Goal: Information Seeking & Learning: Learn about a topic

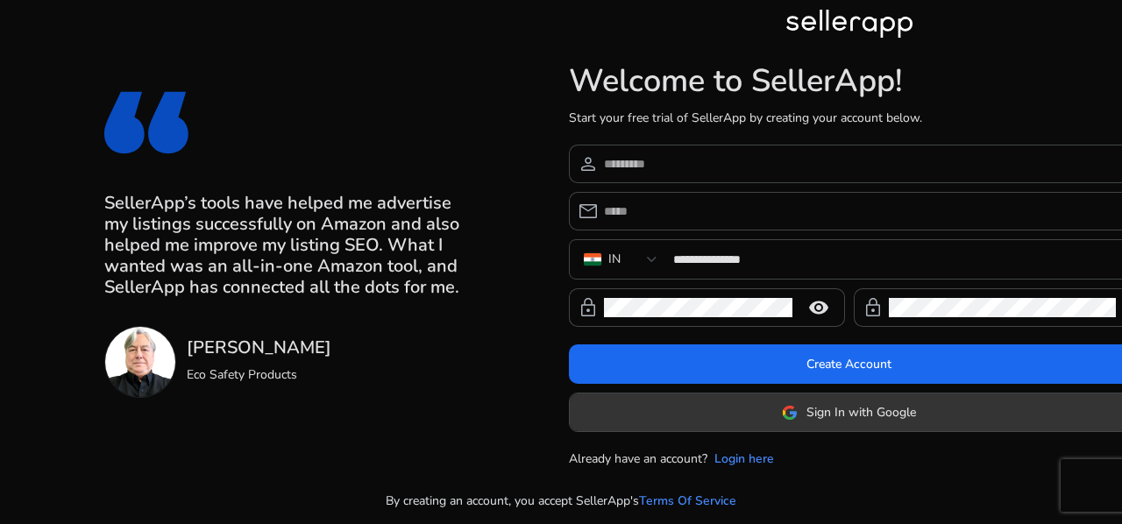
click at [808, 422] on span at bounding box center [849, 413] width 559 height 42
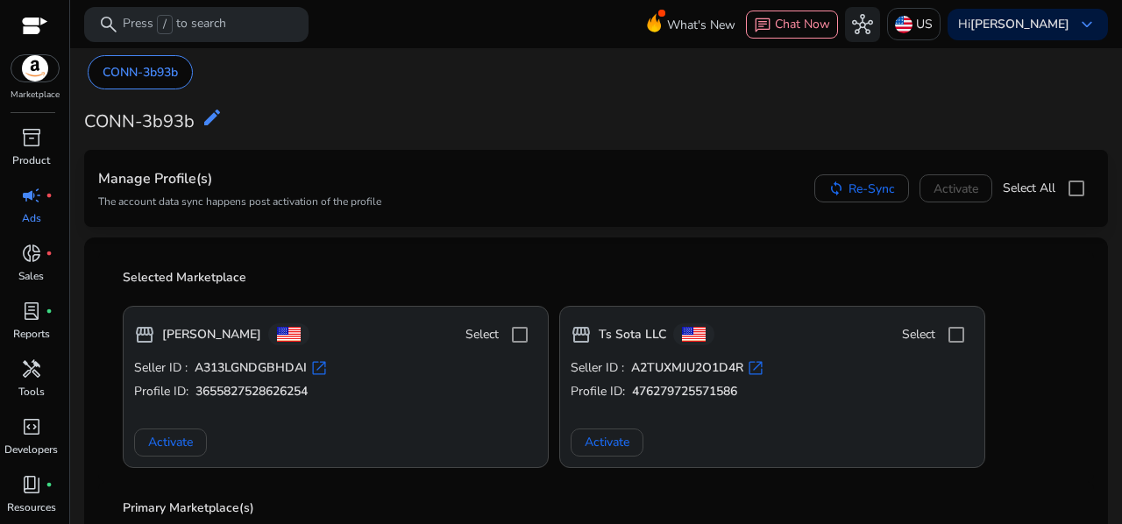
drag, startPoint x: 1115, startPoint y: 127, endPoint x: 1122, endPoint y: 110, distance: 18.9
click at [1122, 110] on mat-sidenav-content "search Press / to search What's New chat Chat Now hub US Hi [PERSON_NAME] keybo…" at bounding box center [596, 262] width 1052 height 524
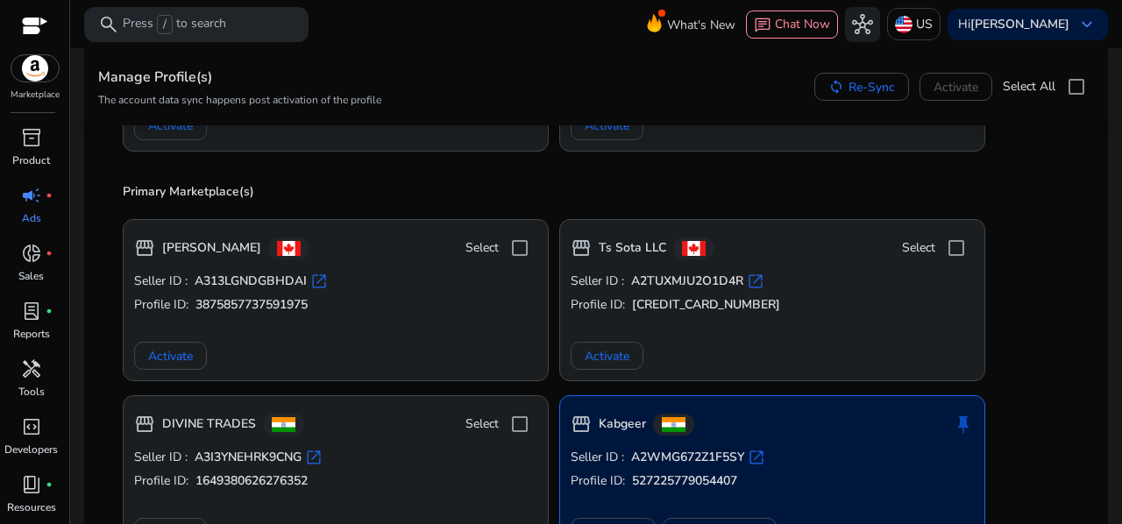
scroll to position [251, 0]
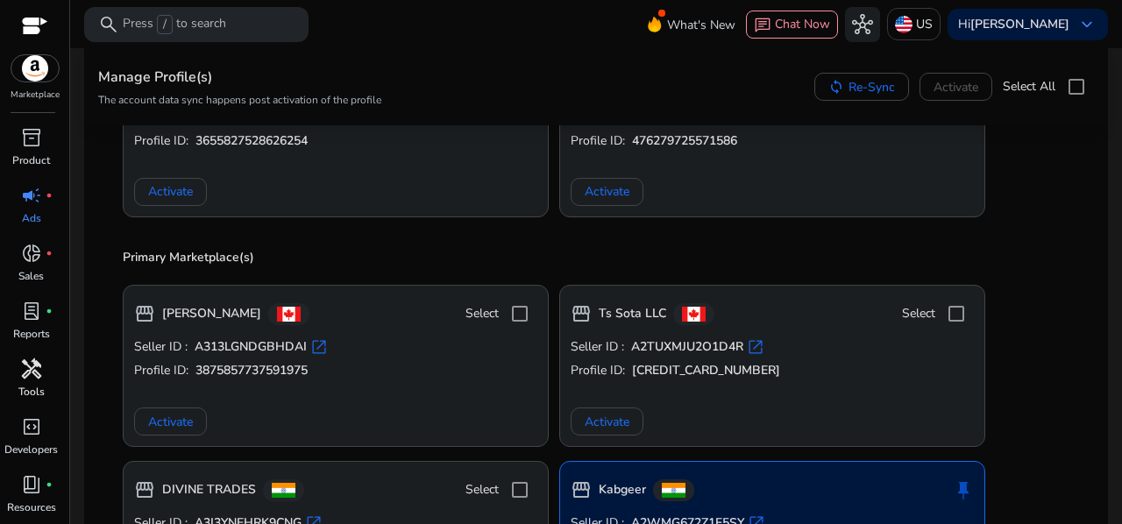
click at [38, 369] on span "handyman" at bounding box center [31, 369] width 21 height 21
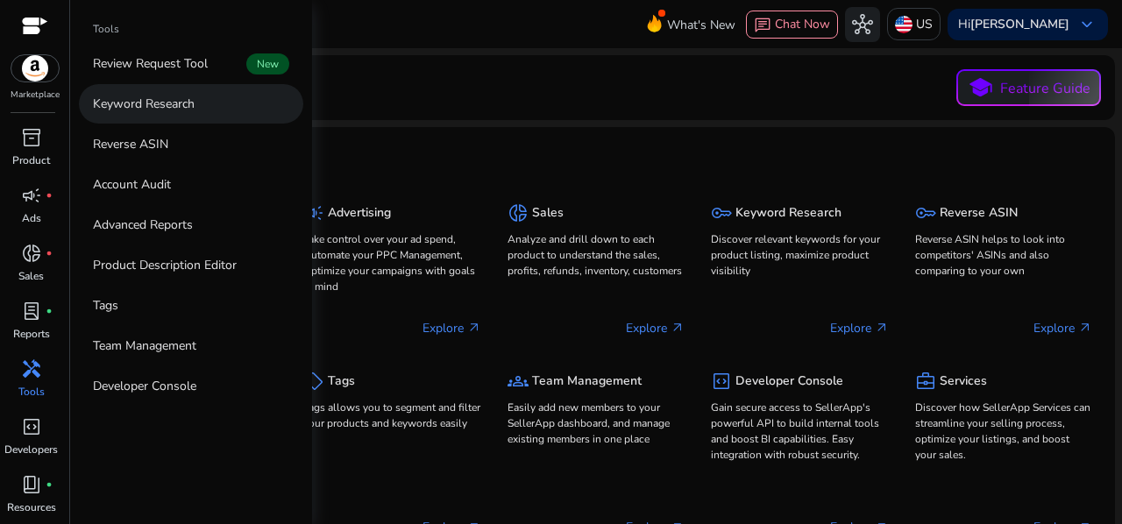
click at [176, 95] on p "Keyword Research" at bounding box center [144, 104] width 102 height 18
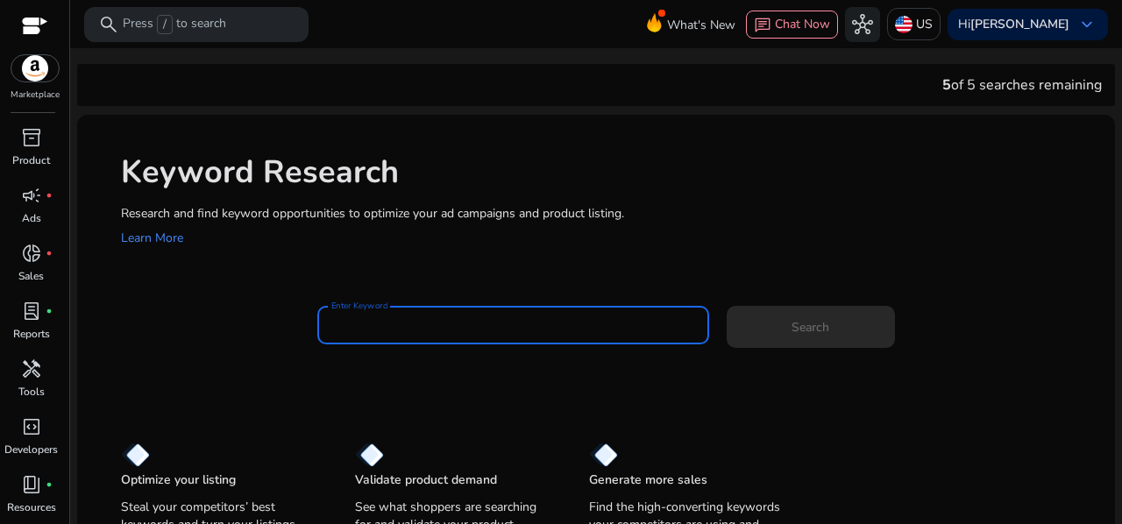
click at [402, 322] on input "Enter Keyword" at bounding box center [513, 325] width 364 height 19
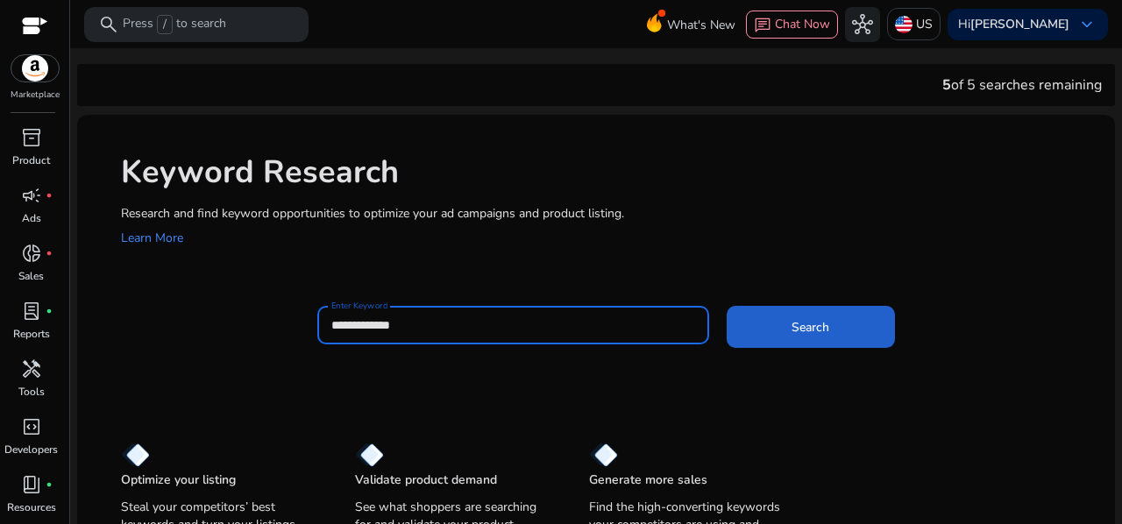
type input "**********"
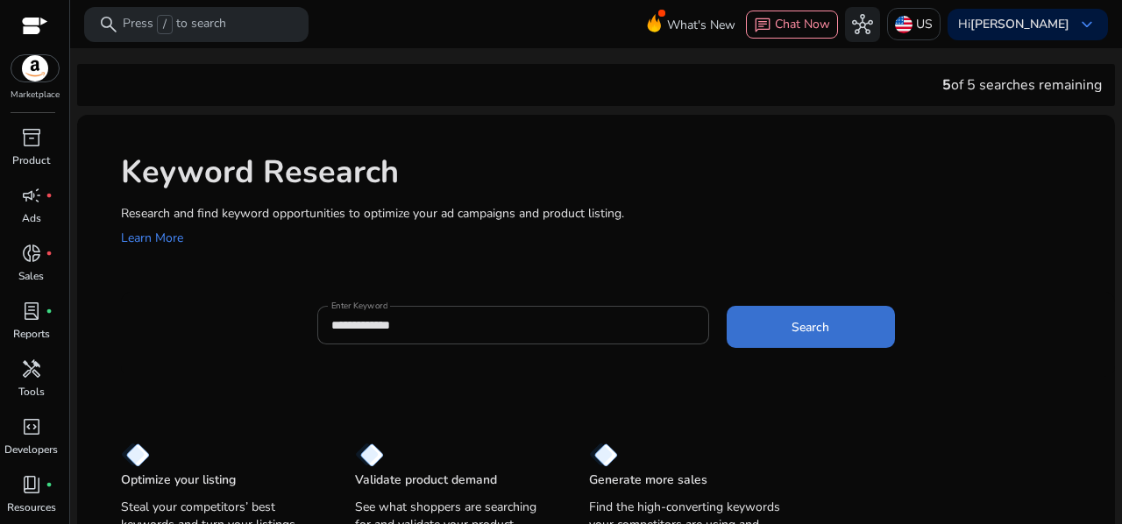
click at [800, 321] on span "Search" at bounding box center [811, 327] width 38 height 18
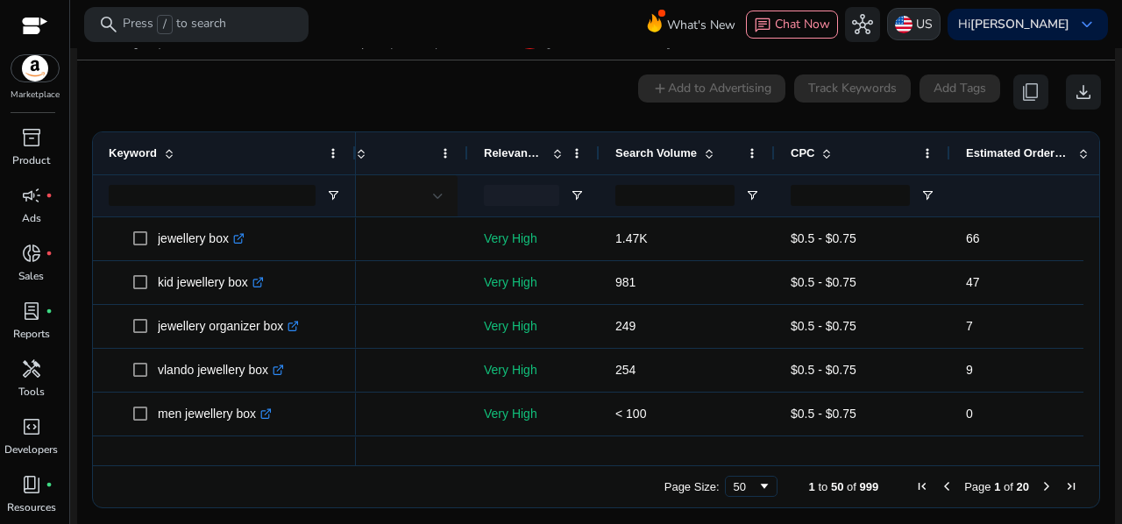
click at [933, 18] on p "US" at bounding box center [924, 24] width 17 height 31
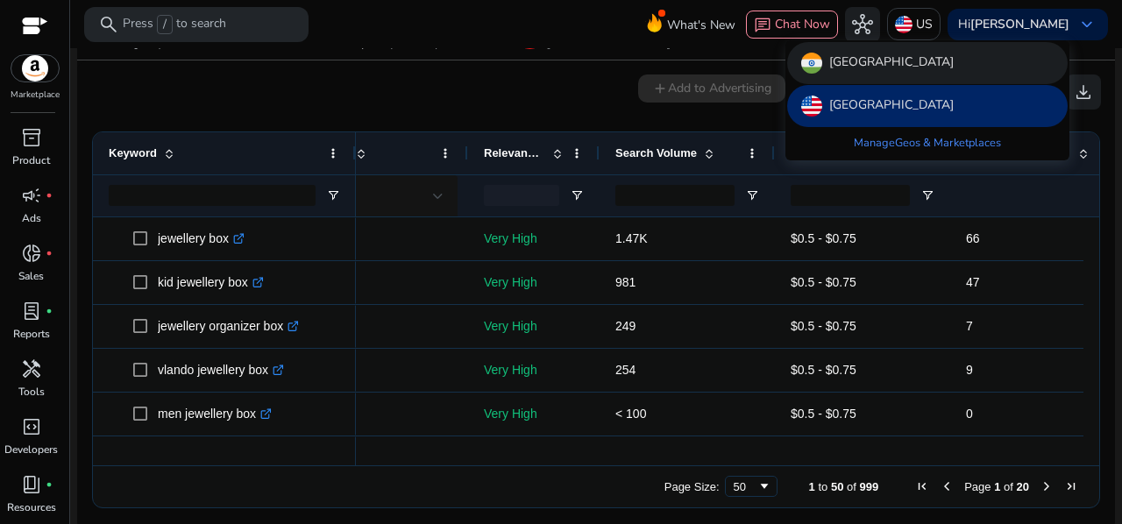
click at [857, 69] on div "[GEOGRAPHIC_DATA]" at bounding box center [927, 63] width 281 height 42
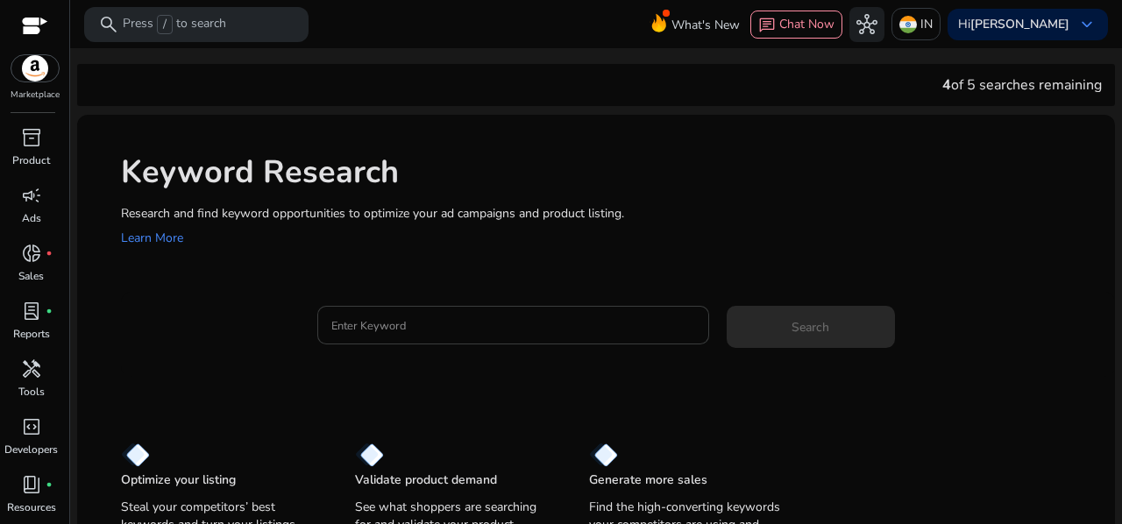
click at [502, 340] on div at bounding box center [513, 325] width 364 height 39
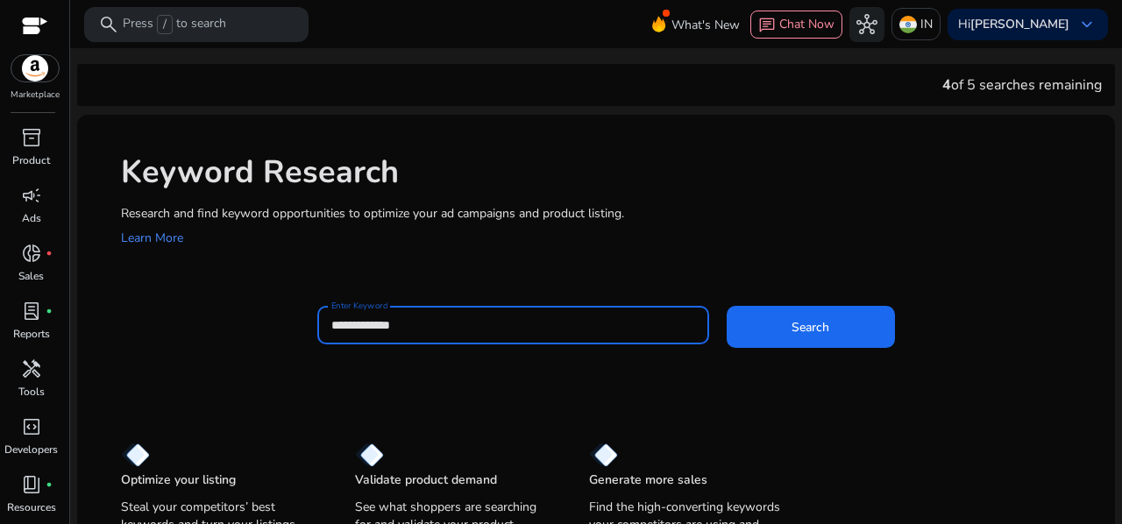
type input "**********"
click at [727, 306] on button "Search" at bounding box center [811, 327] width 168 height 42
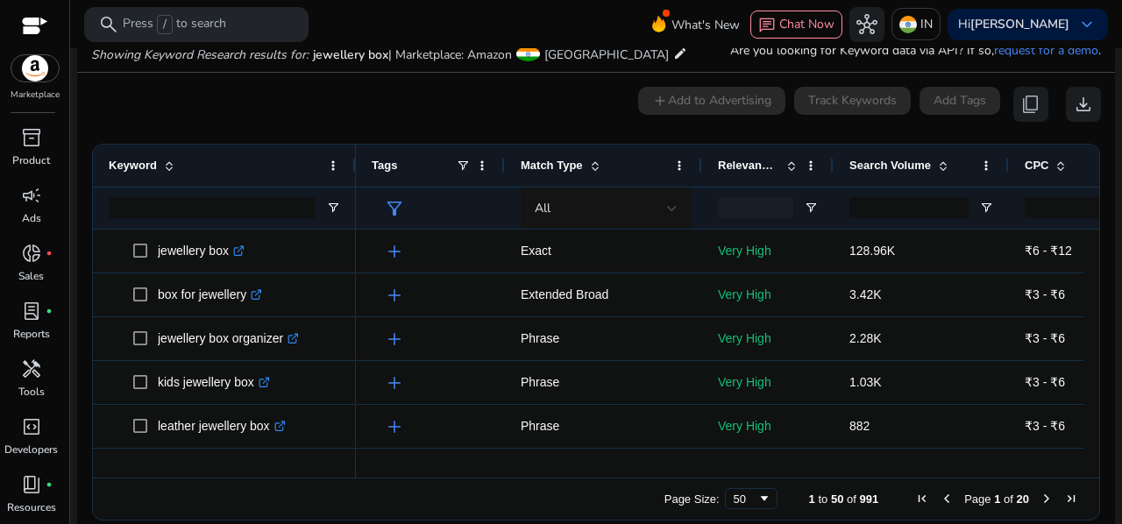
drag, startPoint x: 770, startPoint y: 477, endPoint x: 838, endPoint y: 466, distance: 69.2
click at [838, 466] on div "Drag here to set row groups Drag here to set column labels Keyword Tags 3" at bounding box center [596, 332] width 1008 height 377
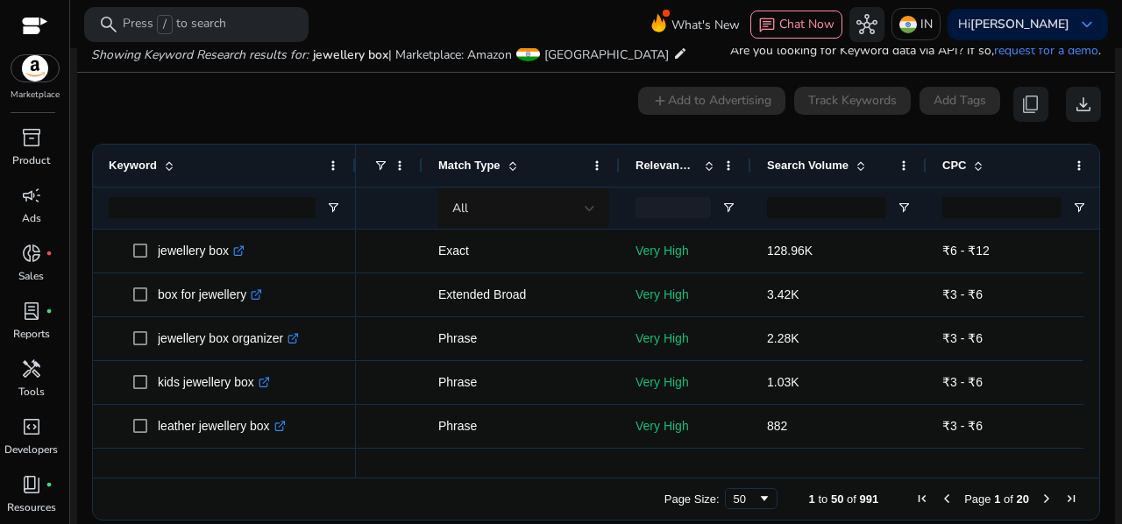
scroll to position [0, 107]
